Goal: Task Accomplishment & Management: Manage account settings

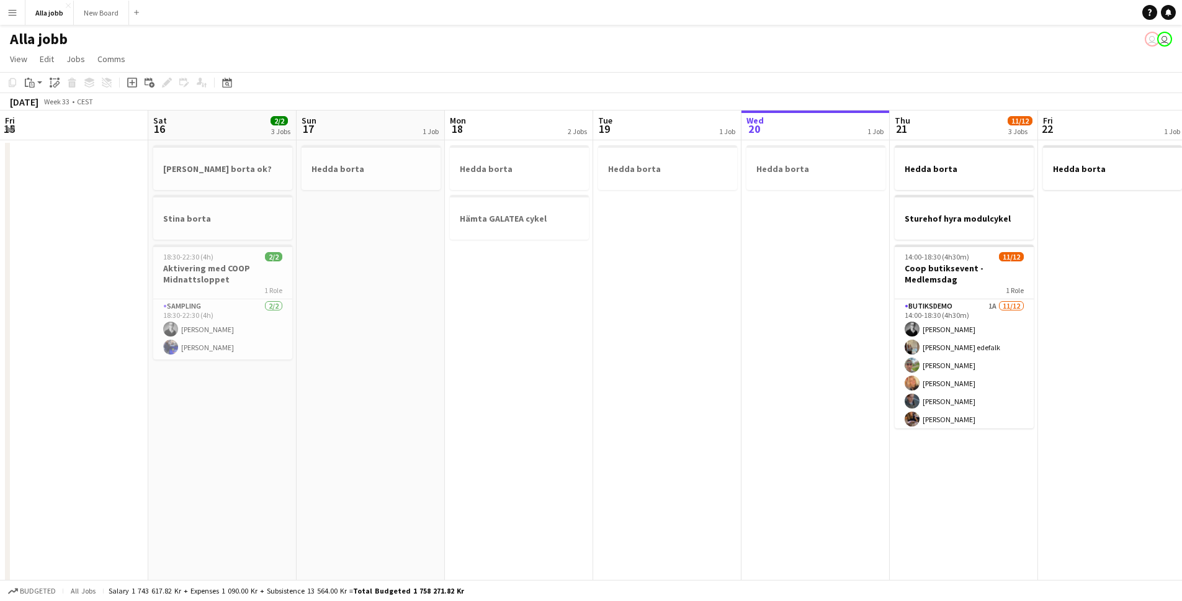
scroll to position [0, 273]
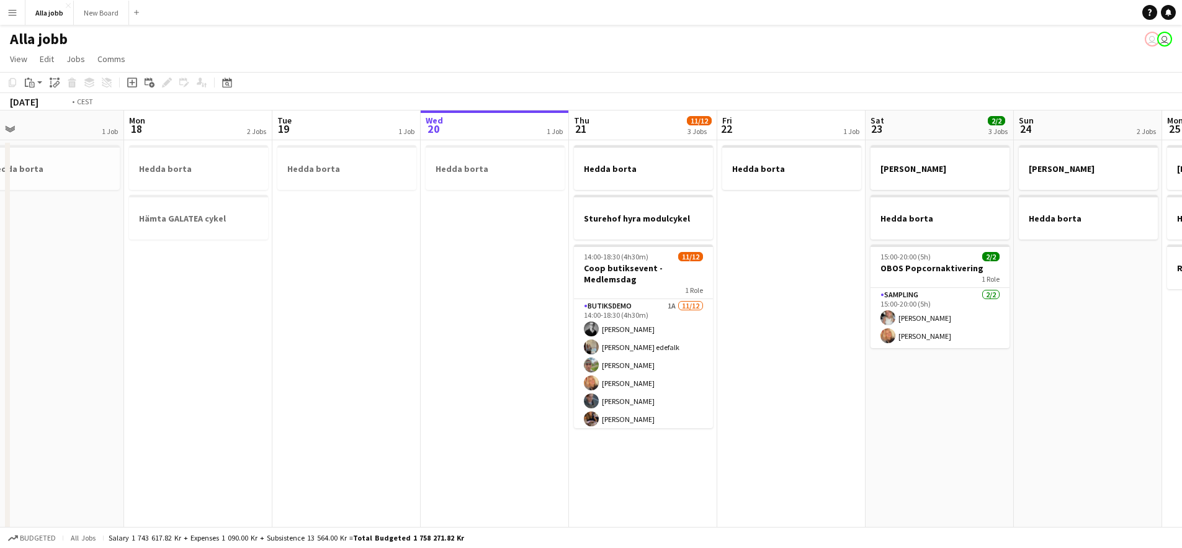
drag, startPoint x: 754, startPoint y: 282, endPoint x: 572, endPoint y: 321, distance: 186.0
click at [416, 302] on app-calendar-viewport "Thu 14 Fri 15 Sat 16 2/2 3 Jobs Sun 17 1 Job Mon 18 2 Jobs Tue 19 1 Job Wed 20 …" at bounding box center [591, 398] width 1182 height 577
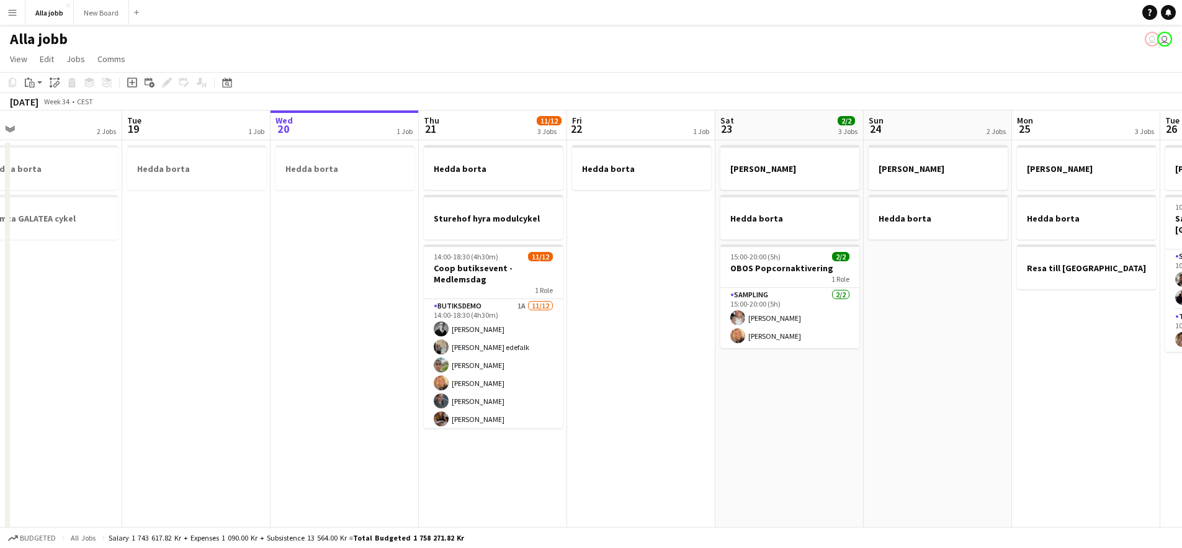
click at [626, 351] on app-date-cell "Hedda borta" at bounding box center [641, 413] width 148 height 547
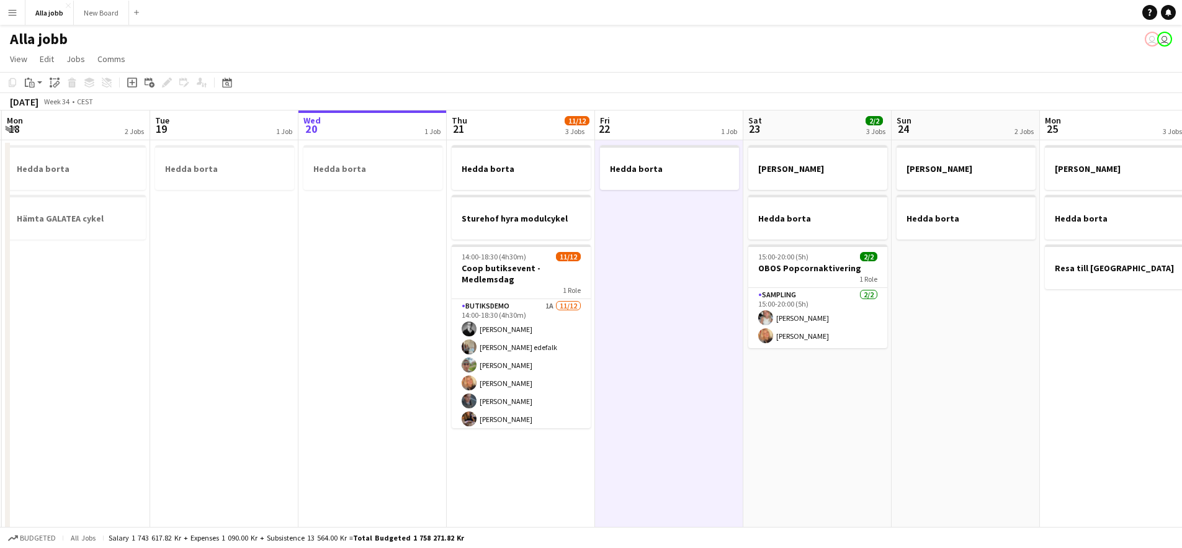
drag, startPoint x: 929, startPoint y: 397, endPoint x: 321, endPoint y: 359, distance: 608.7
click at [321, 360] on app-calendar-viewport "Fri 15 Sat 16 2/2 3 Jobs Sun 17 1 Job Mon 18 2 Jobs Tue 19 1 Job Wed 20 1 Job T…" at bounding box center [591, 398] width 1182 height 577
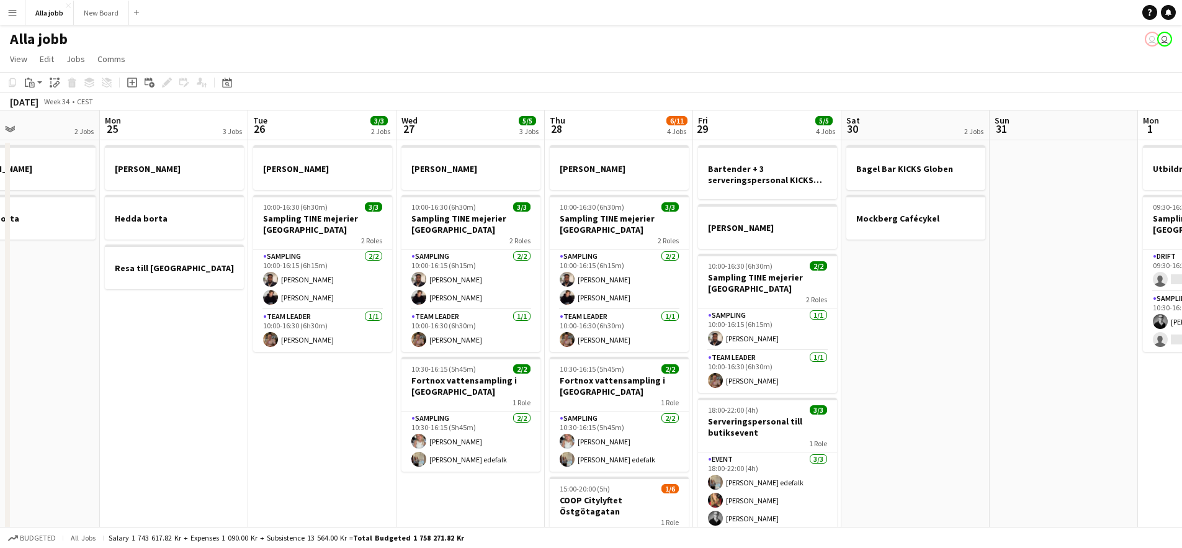
scroll to position [0, 495]
drag, startPoint x: 653, startPoint y: 392, endPoint x: 403, endPoint y: 382, distance: 250.9
click at [403, 382] on app-calendar-viewport "Thu 21 11/12 3 Jobs Fri 22 1 Job Sat 23 2/2 3 Jobs Sun 24 2 Jobs Mon 25 3 Jobs …" at bounding box center [591, 398] width 1182 height 577
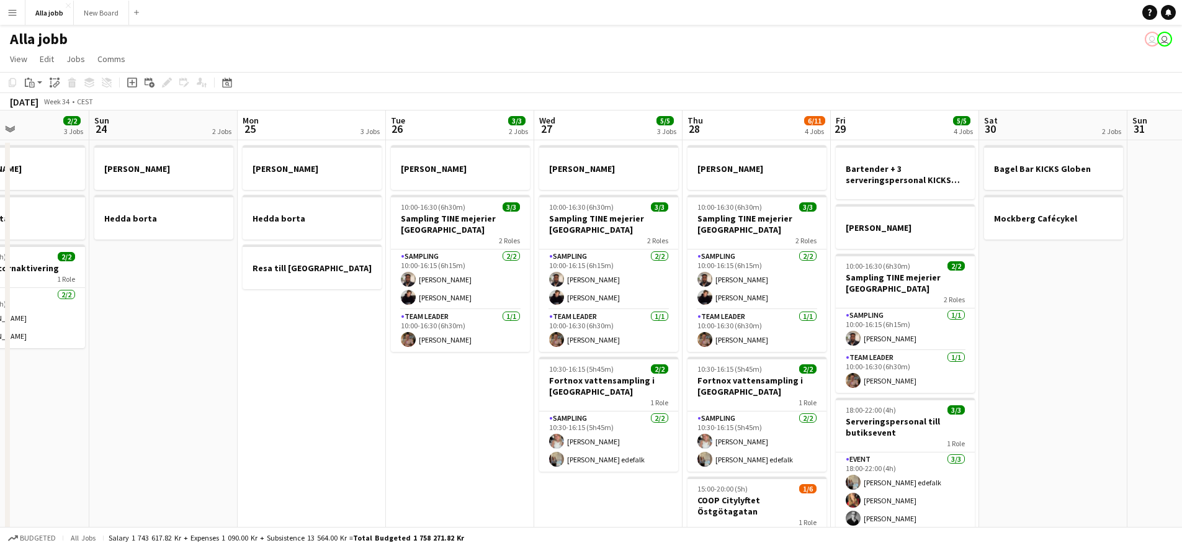
scroll to position [0, 369]
drag, startPoint x: 927, startPoint y: 388, endPoint x: 904, endPoint y: 387, distance: 23.0
click at [904, 387] on app-calendar-viewport "Thu 21 11/12 3 Jobs Fri 22 1 Job Sat 23 2/2 3 Jobs Sun 24 2 Jobs Mon 25 3 Jobs …" at bounding box center [591, 398] width 1182 height 577
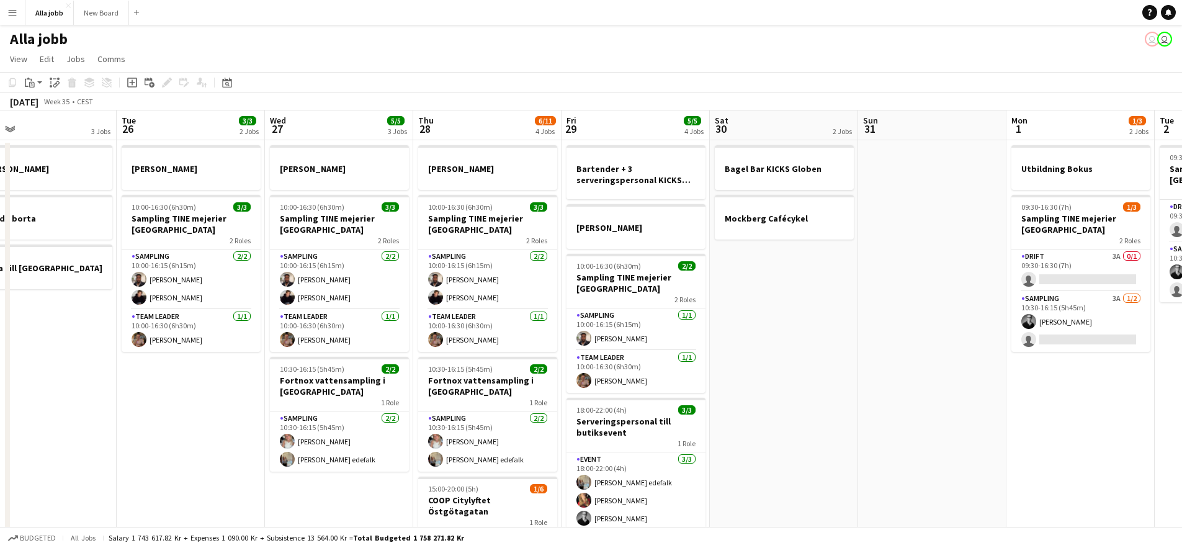
scroll to position [0, 486]
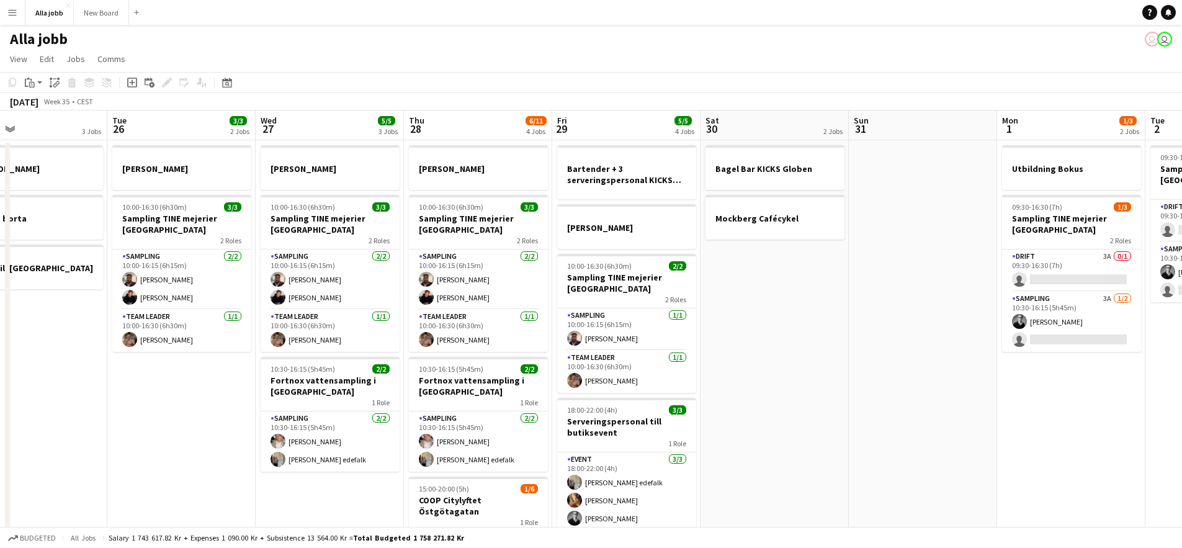
drag, startPoint x: 875, startPoint y: 344, endPoint x: 758, endPoint y: 344, distance: 116.7
click at [758, 344] on app-calendar-viewport "Fri 22 1 Job Sat 23 2/2 3 Jobs Sun 24 2 Jobs Mon 25 3 Jobs Tue 26 3/3 2 Jobs We…" at bounding box center [591, 398] width 1182 height 577
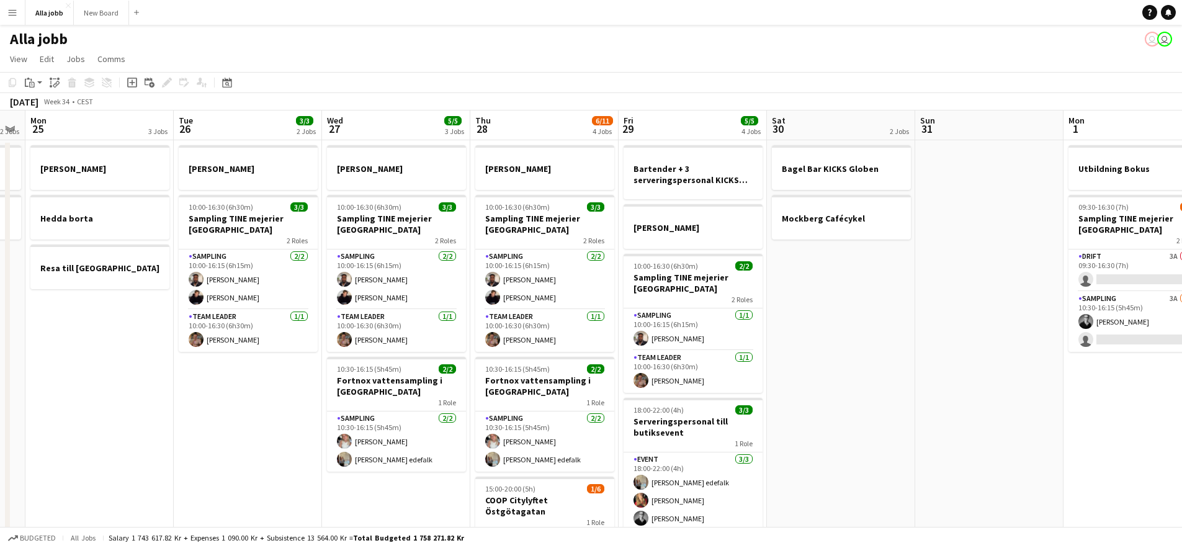
scroll to position [0, 463]
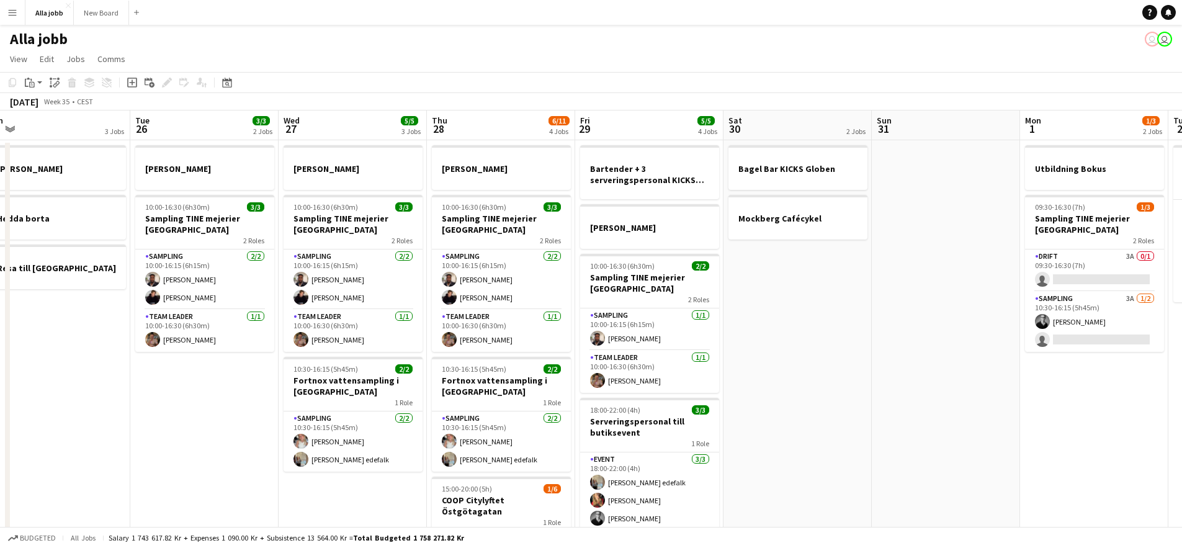
drag, startPoint x: 750, startPoint y: 346, endPoint x: 773, endPoint y: 339, distance: 24.0
click at [773, 339] on app-calendar-viewport "Fri 22 1 Job Sat 23 2/2 3 Jobs Sun 24 2 Jobs Mon 25 3 Jobs Tue 26 3/3 2 Jobs We…" at bounding box center [591, 398] width 1182 height 577
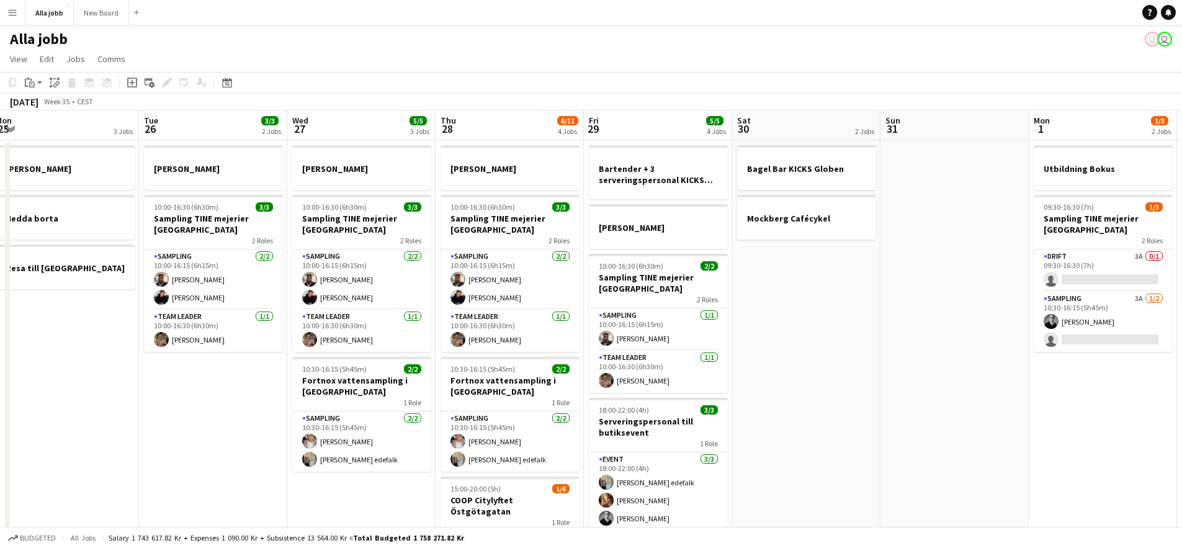
drag, startPoint x: 840, startPoint y: 307, endPoint x: 660, endPoint y: 299, distance: 180.2
click at [686, 300] on app-calendar-viewport "Fri 22 1 Job Sat 23 2/2 3 Jobs Sun 24 2 Jobs Mon 25 3 Jobs Tue 26 3/3 2 Jobs We…" at bounding box center [591, 398] width 1182 height 577
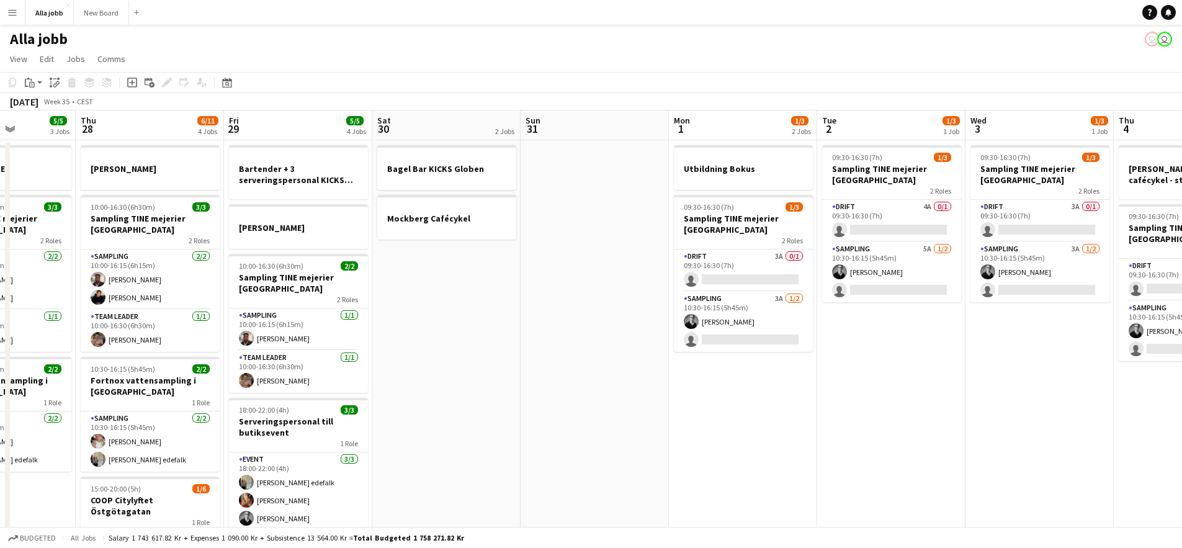
drag, startPoint x: 879, startPoint y: 377, endPoint x: 458, endPoint y: 334, distance: 423.6
click at [458, 334] on app-calendar-viewport "Mon 25 3 Jobs Tue 26 3/3 2 Jobs Wed 27 5/5 3 Jobs Thu 28 6/11 4 Jobs Fri 29 5/5…" at bounding box center [591, 398] width 1182 height 577
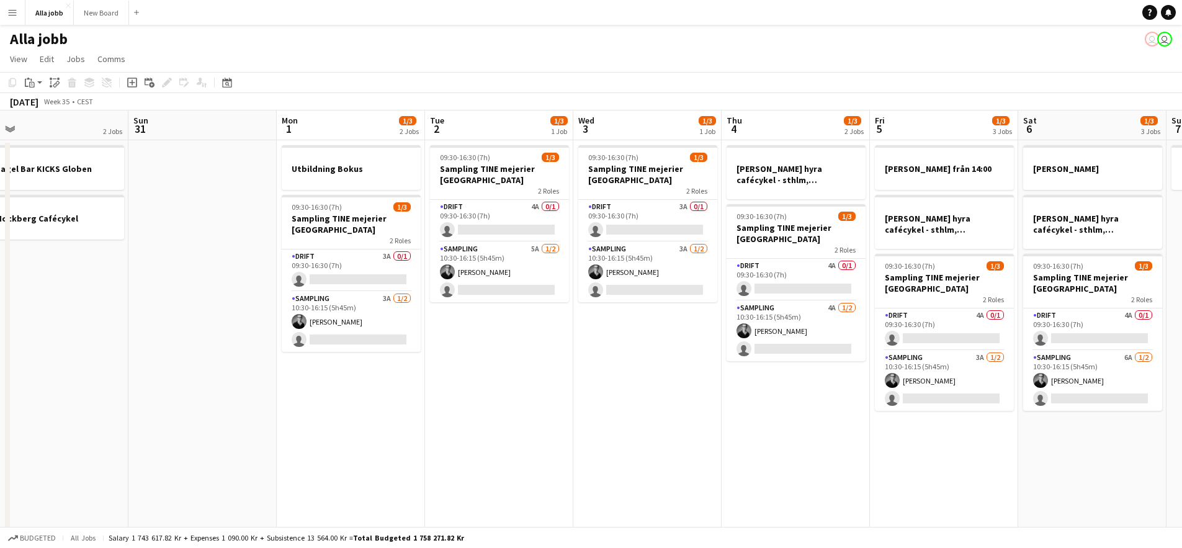
drag, startPoint x: 719, startPoint y: 361, endPoint x: 591, endPoint y: 348, distance: 129.2
click at [591, 348] on app-calendar-viewport "Wed 27 5/5 3 Jobs Thu 28 6/11 4 Jobs Fri 29 5/5 4 Jobs Sat 30 2 Jobs Sun 31 Mon…" at bounding box center [591, 398] width 1182 height 577
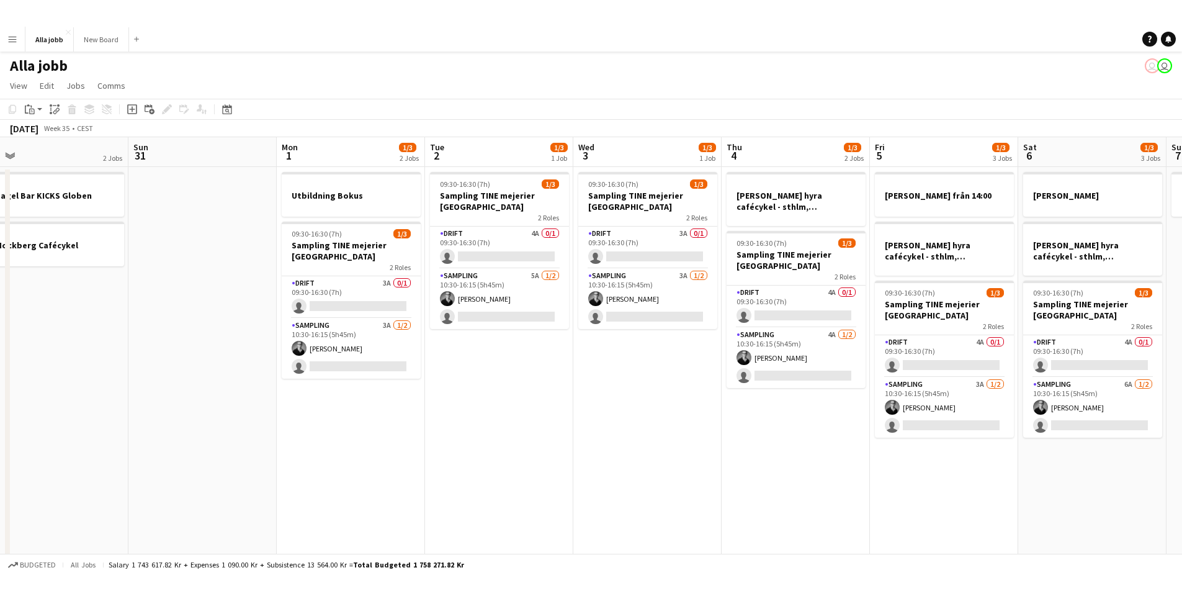
scroll to position [0, 497]
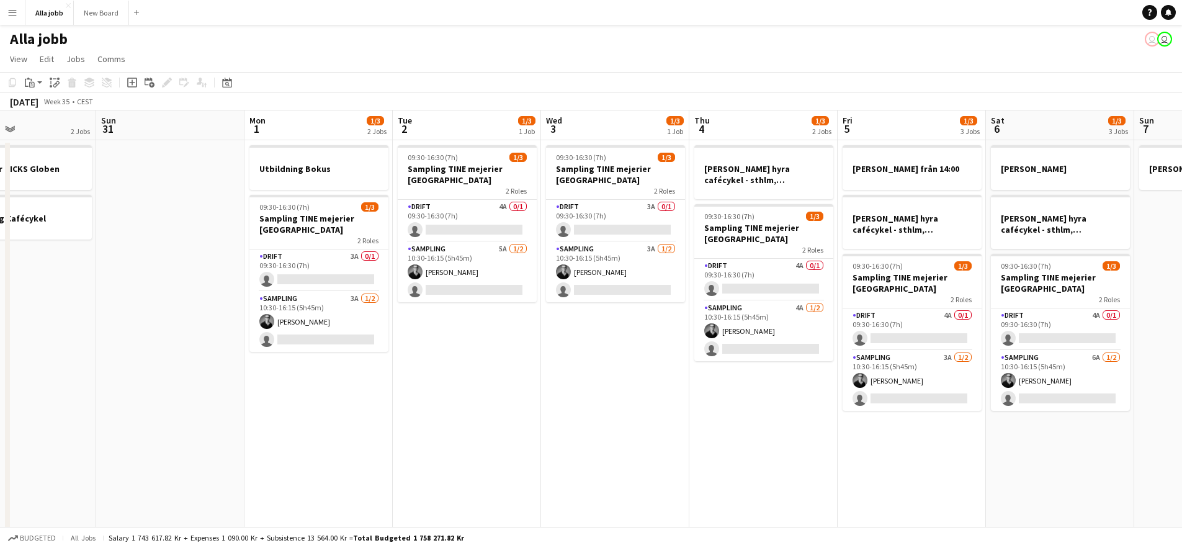
click at [577, 388] on app-date-cell "09:30-16:30 (7h) 1/3 Sampling TINE mejerier Stockholm 2 Roles Drift 3A 0/1 09:3…" at bounding box center [615, 413] width 148 height 547
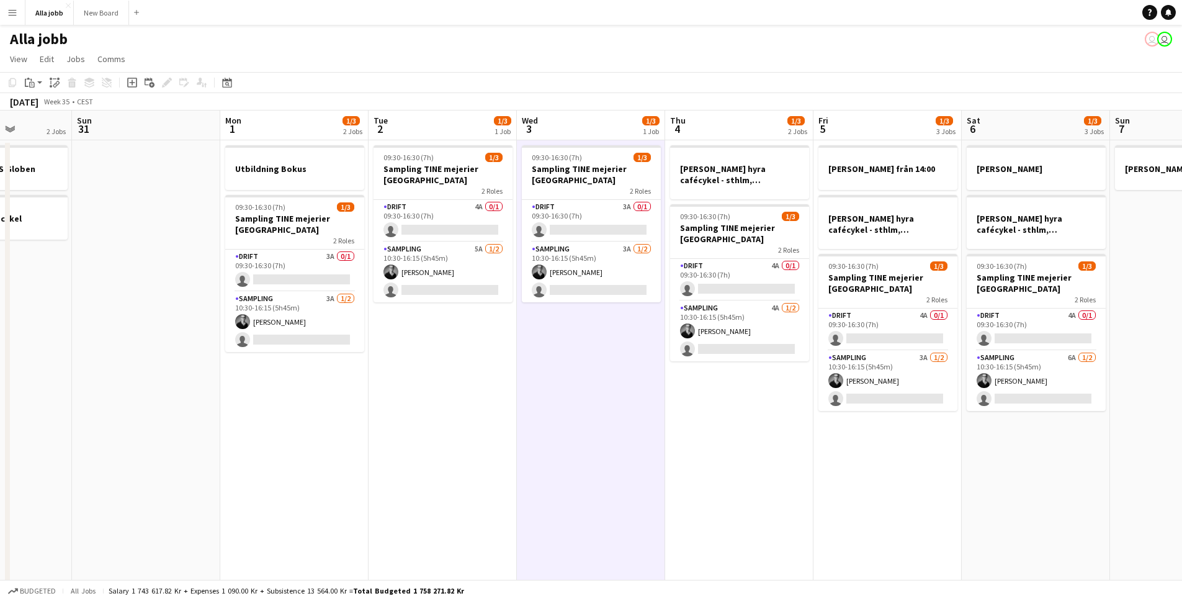
click at [672, 385] on app-calendar-viewport "Thu 28 6/11 4 Jobs Fri 29 5/5 4 Jobs Sat 30 2 Jobs Sun 31 Mon 1 1/3 2 Jobs Tue …" at bounding box center [591, 398] width 1182 height 577
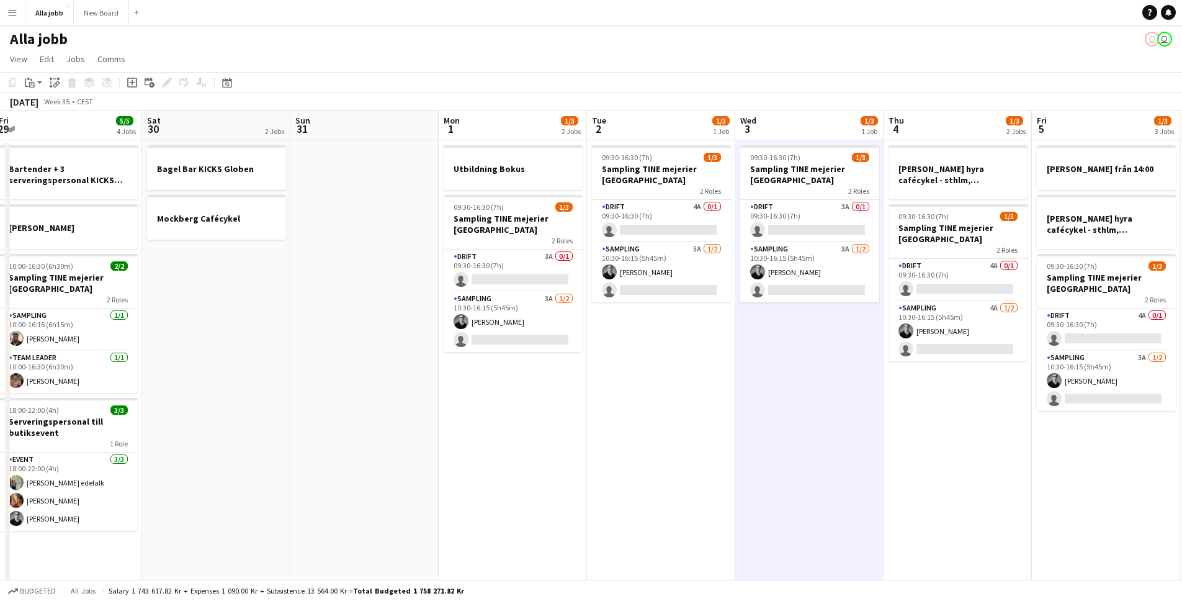
drag, startPoint x: 291, startPoint y: 430, endPoint x: 409, endPoint y: 426, distance: 118.0
click at [403, 426] on app-calendar-viewport "Wed 27 5/5 3 Jobs Thu 28 6/11 4 Jobs Fri 29 5/5 4 Jobs Sat 30 2 Jobs Sun 31 Mon…" at bounding box center [591, 398] width 1182 height 577
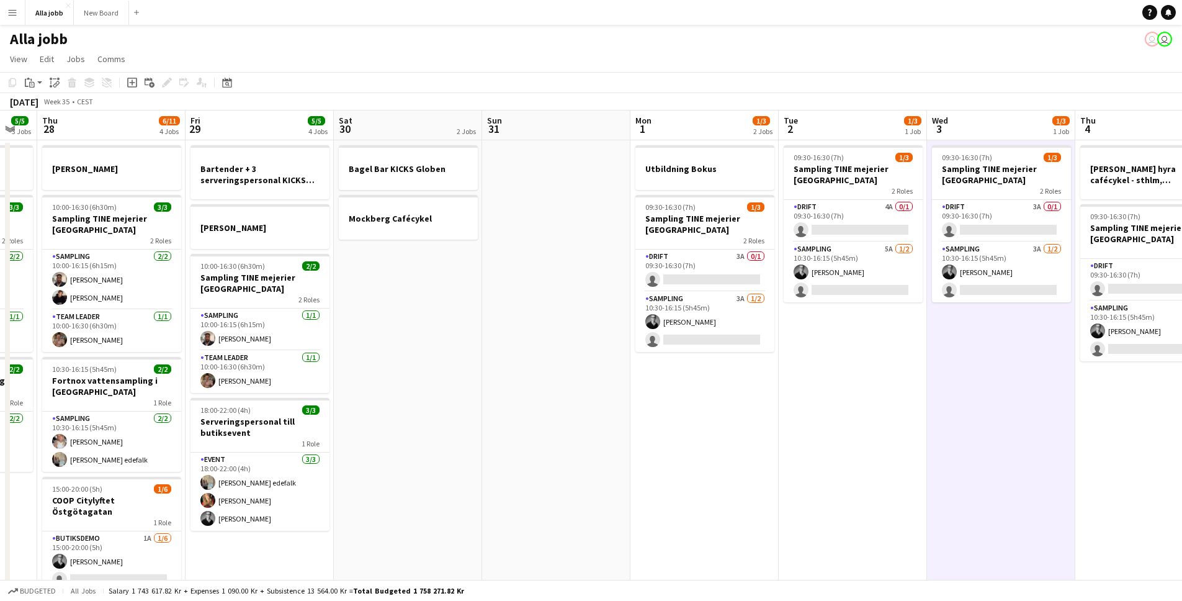
drag, startPoint x: 317, startPoint y: 391, endPoint x: 594, endPoint y: 408, distance: 277.3
click at [585, 409] on app-calendar-viewport "Tue 26 3/3 2 Jobs Wed 27 5/5 3 Jobs Thu 28 6/11 4 Jobs Fri 29 5/5 4 Jobs Sat 30…" at bounding box center [591, 398] width 1182 height 577
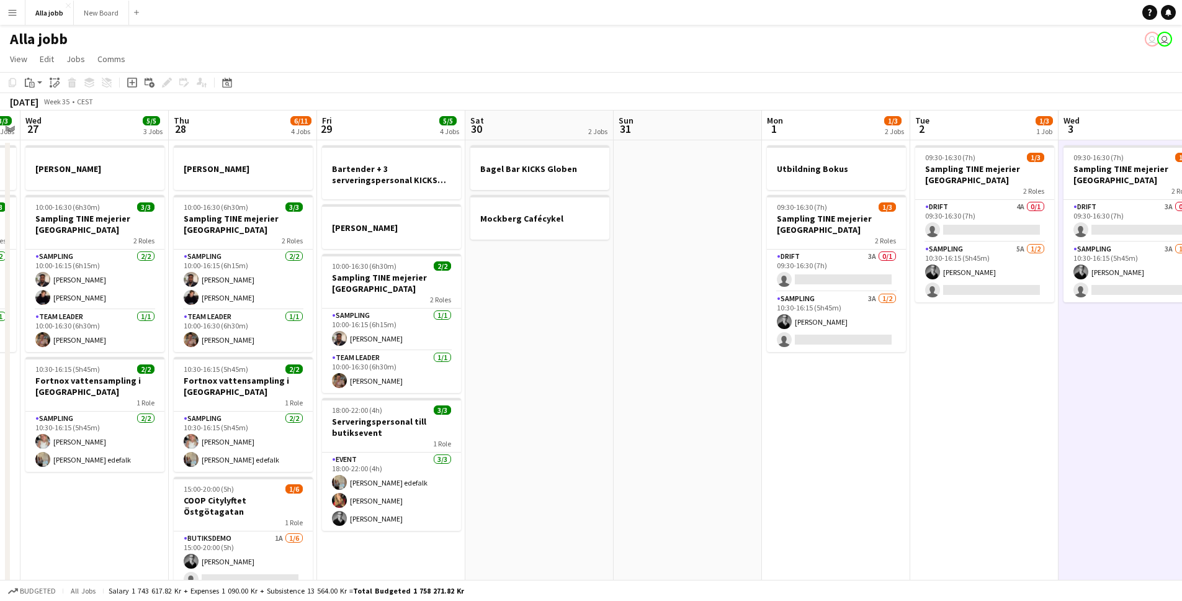
scroll to position [0, 318]
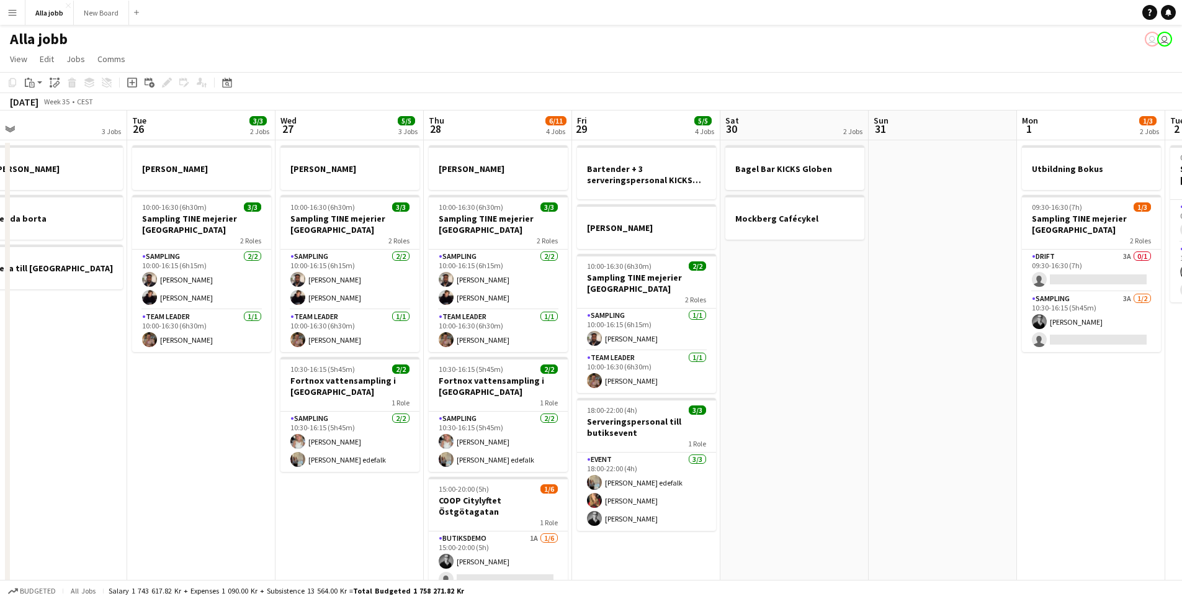
drag, startPoint x: 516, startPoint y: 405, endPoint x: 757, endPoint y: 393, distance: 241.1
click at [757, 393] on app-calendar-viewport "Sat 23 2/2 3 Jobs Sun 24 2 Jobs Mon 25 3 Jobs Tue 26 3/3 2 Jobs Wed 27 5/5 3 Jo…" at bounding box center [591, 398] width 1182 height 577
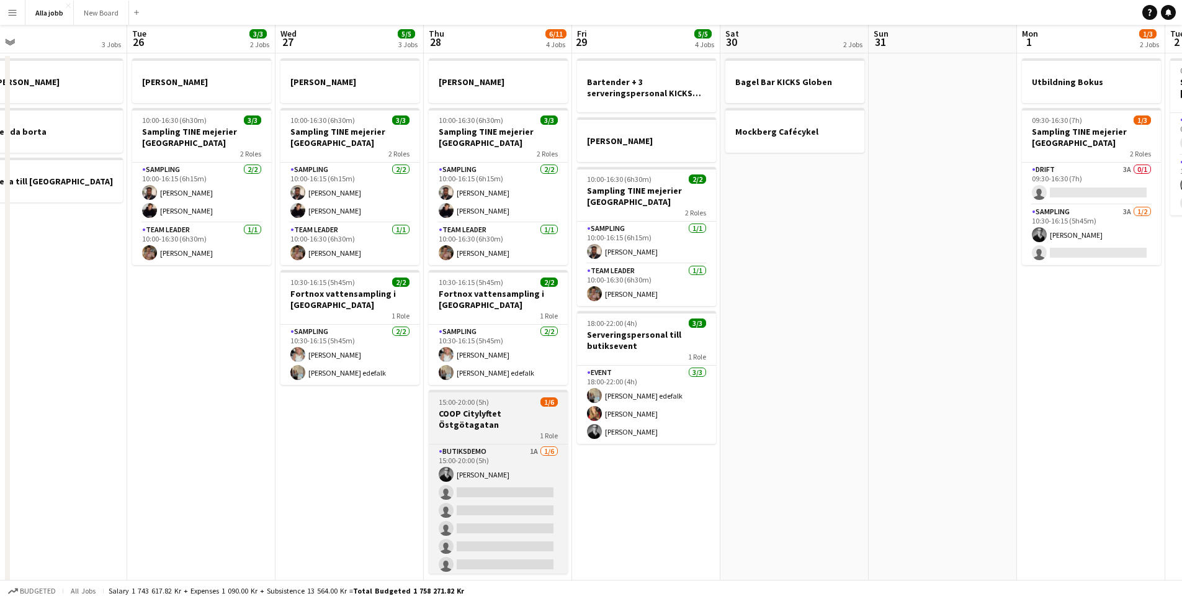
scroll to position [103, 0]
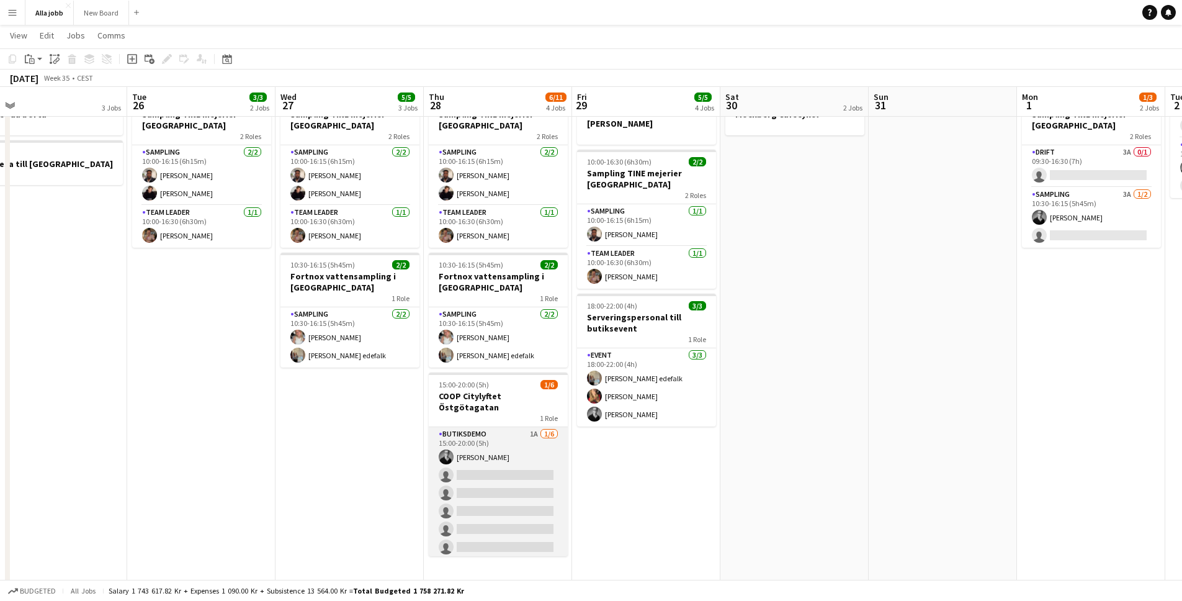
click at [503, 462] on app-card-role "Butiksdemo 1A [DATE] 15:00-20:00 (5h) [PERSON_NAME] single-neutral-actions sing…" at bounding box center [498, 493] width 139 height 132
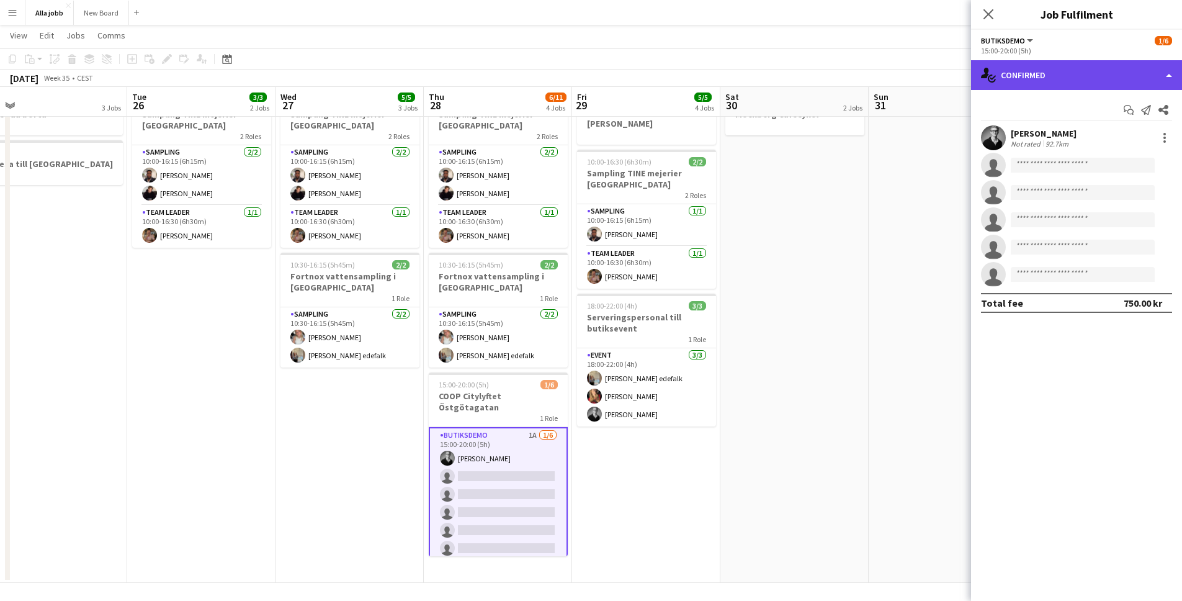
click at [1103, 68] on div "single-neutral-actions-check-2 Confirmed" at bounding box center [1076, 75] width 211 height 30
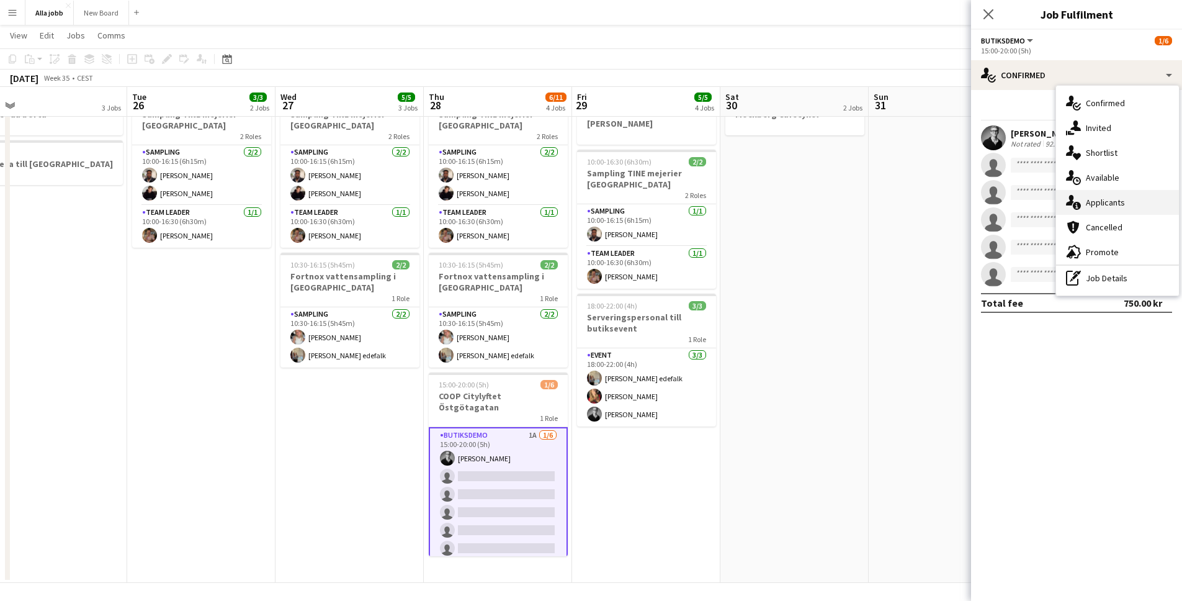
click at [1123, 210] on div "single-neutral-actions-information Applicants" at bounding box center [1117, 202] width 123 height 25
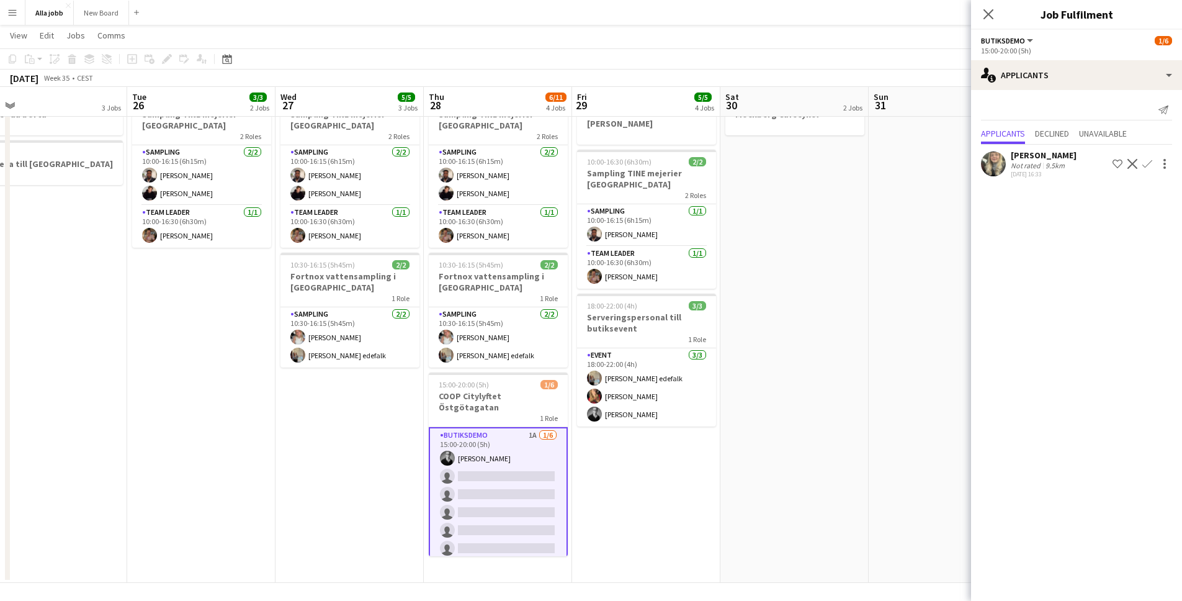
click at [923, 230] on app-date-cell at bounding box center [943, 309] width 148 height 547
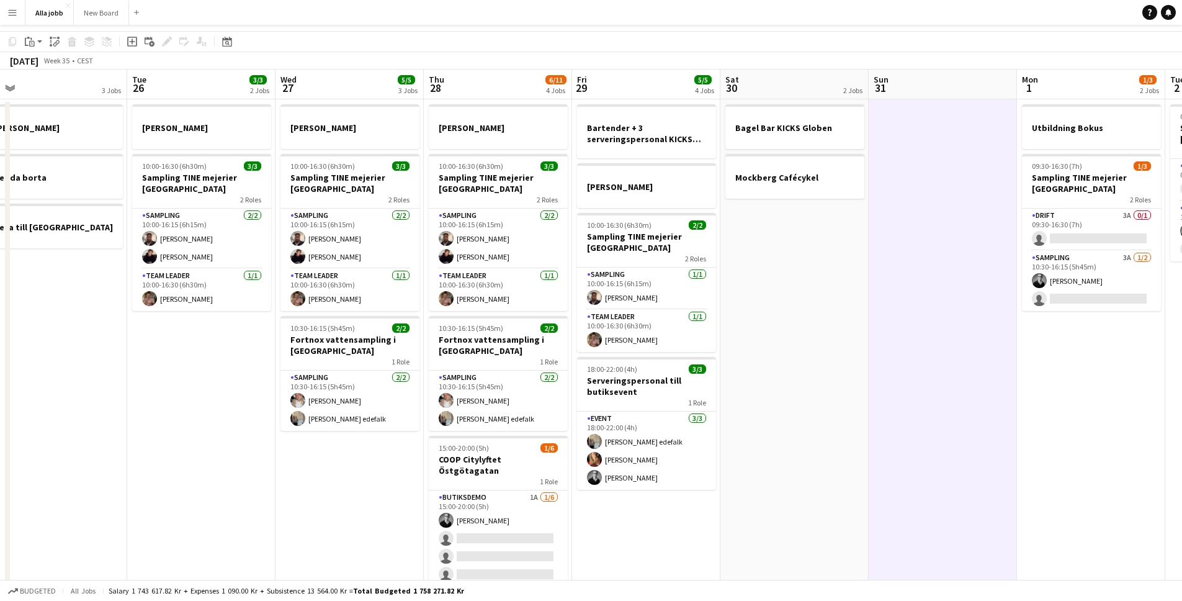
scroll to position [106, 0]
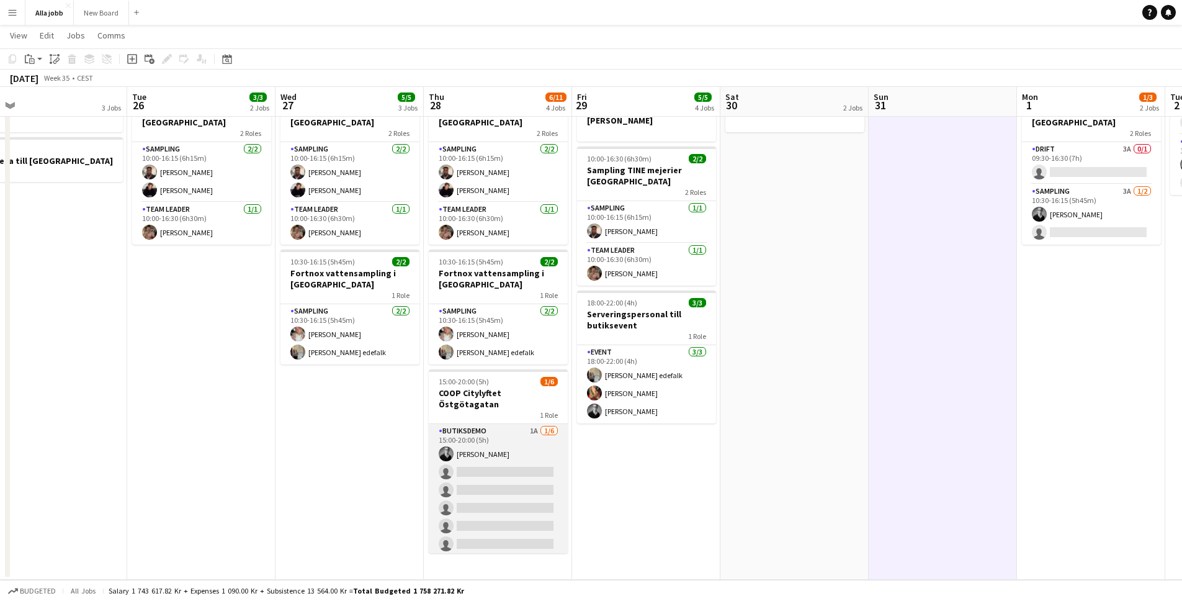
click at [543, 470] on app-card-role "Butiksdemo 1A [DATE] 15:00-20:00 (5h) [PERSON_NAME] single-neutral-actions sing…" at bounding box center [498, 490] width 139 height 132
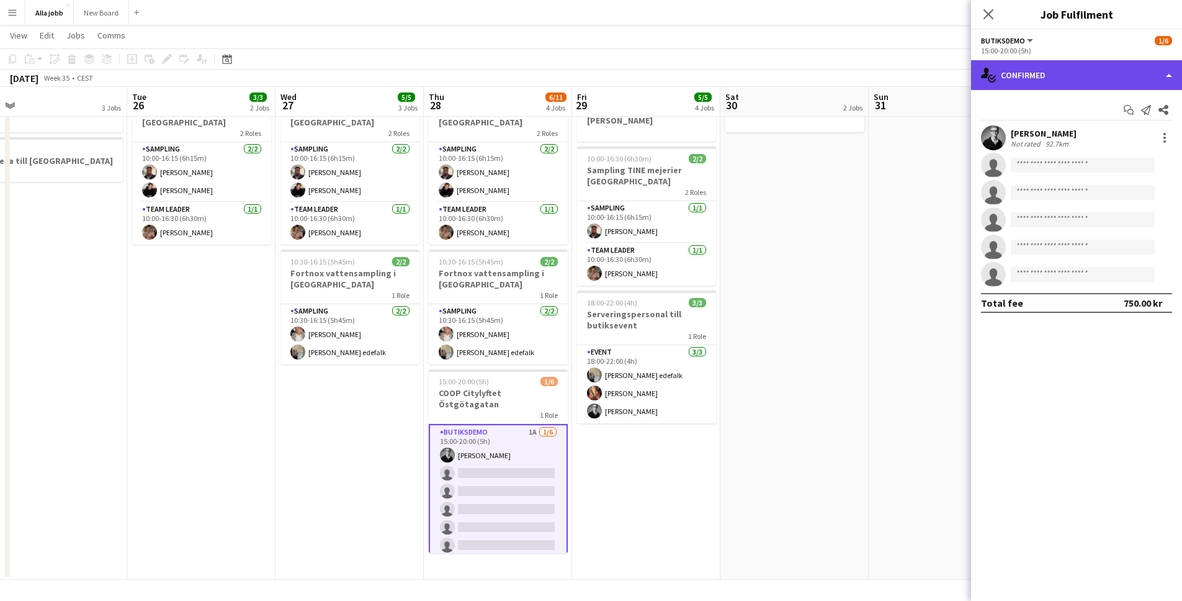
click at [1107, 78] on div "single-neutral-actions-check-2 Confirmed" at bounding box center [1076, 75] width 211 height 30
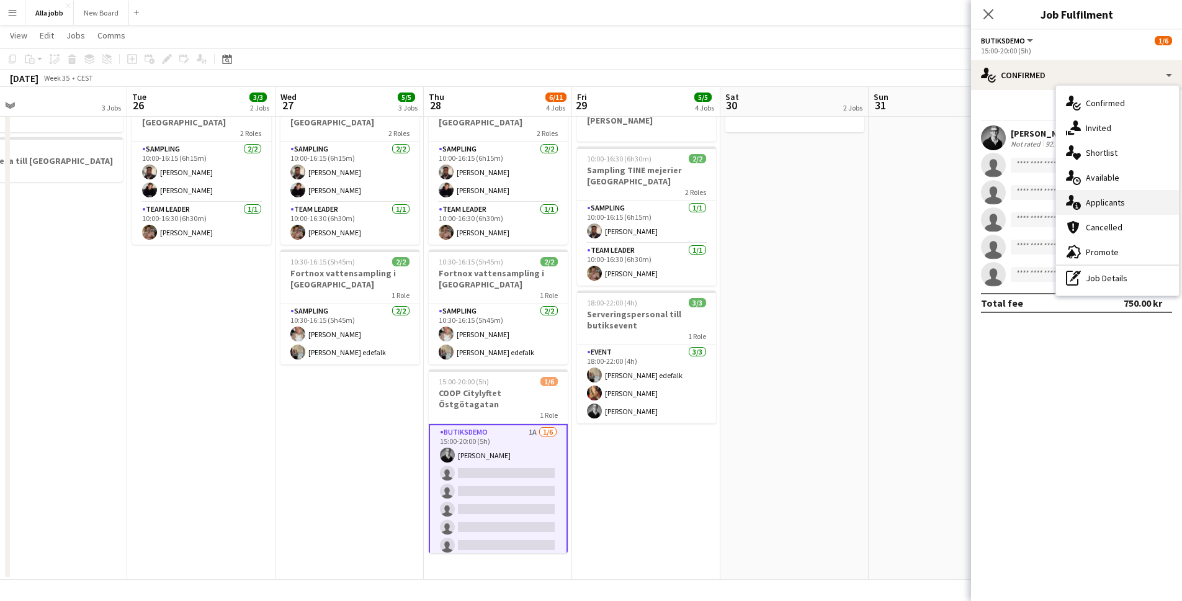
click at [1111, 207] on div "single-neutral-actions-information Applicants" at bounding box center [1117, 202] width 123 height 25
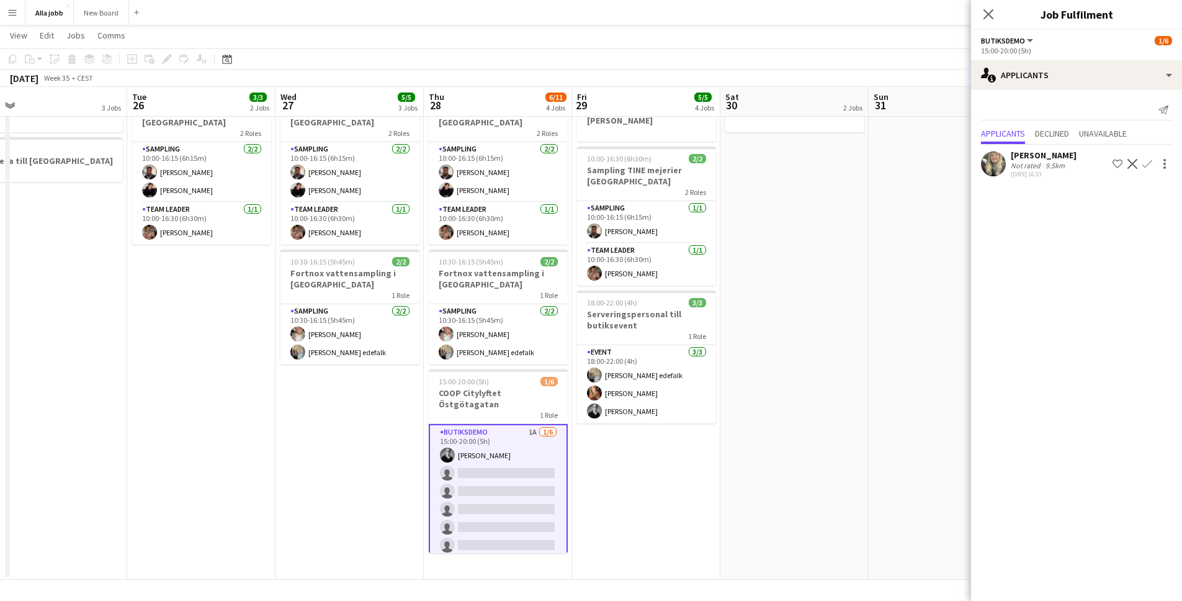
click at [1147, 166] on app-icon "Confirm" at bounding box center [1148, 164] width 10 height 10
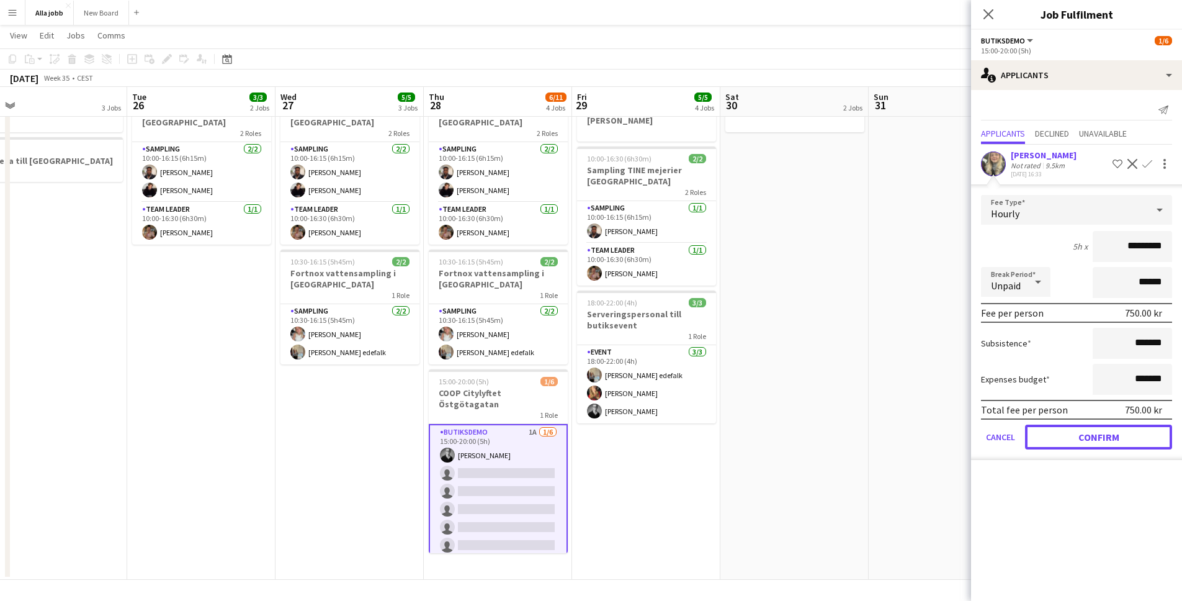
click at [1115, 433] on button "Confirm" at bounding box center [1098, 436] width 147 height 25
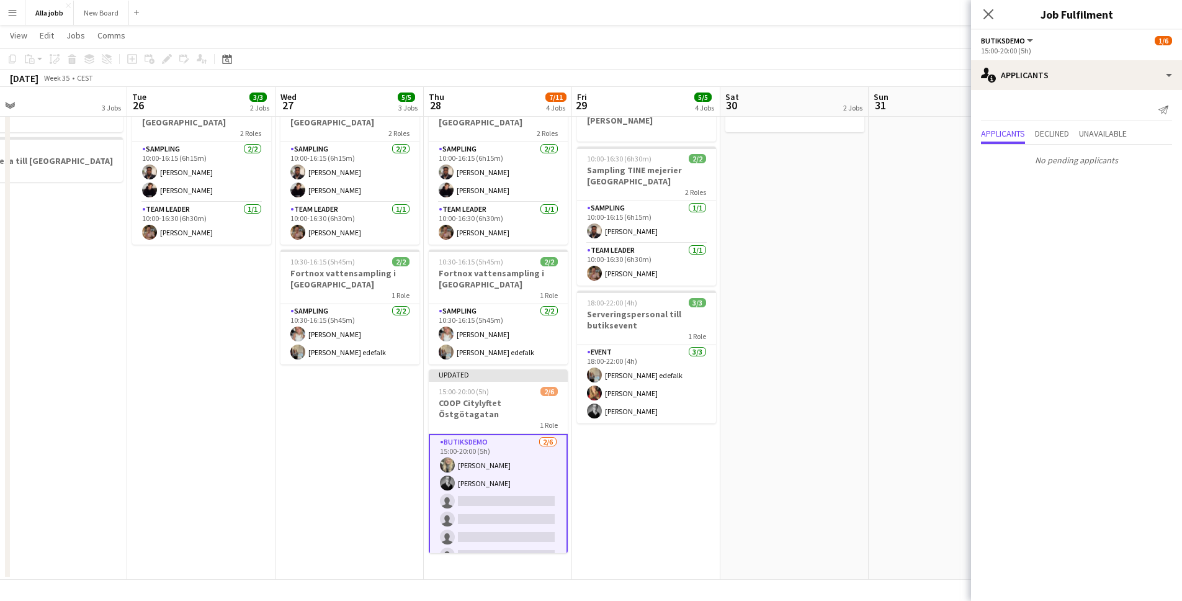
click at [920, 384] on app-date-cell at bounding box center [943, 306] width 148 height 547
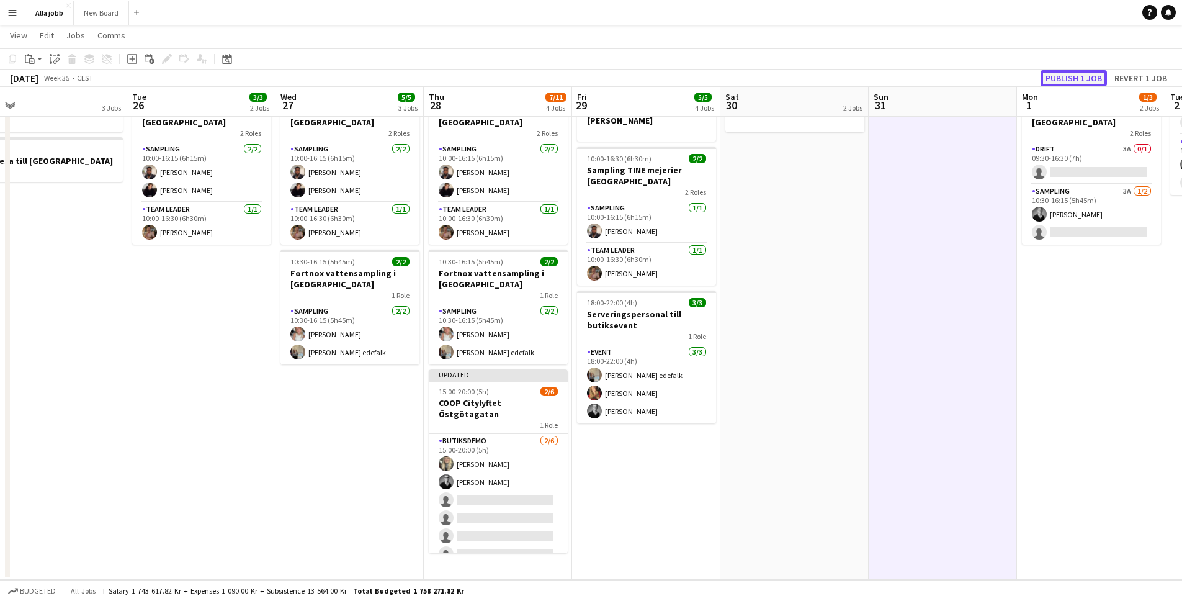
click at [1075, 72] on button "Publish 1 job" at bounding box center [1074, 78] width 66 height 16
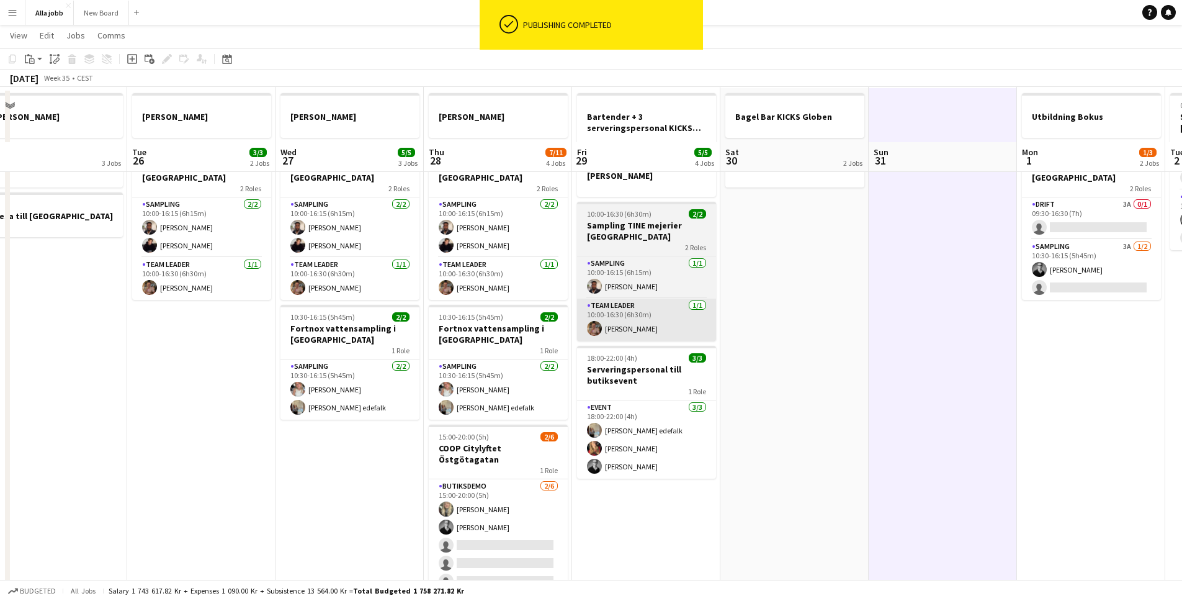
scroll to position [0, 0]
